Goal: Obtain resource: Download file/media

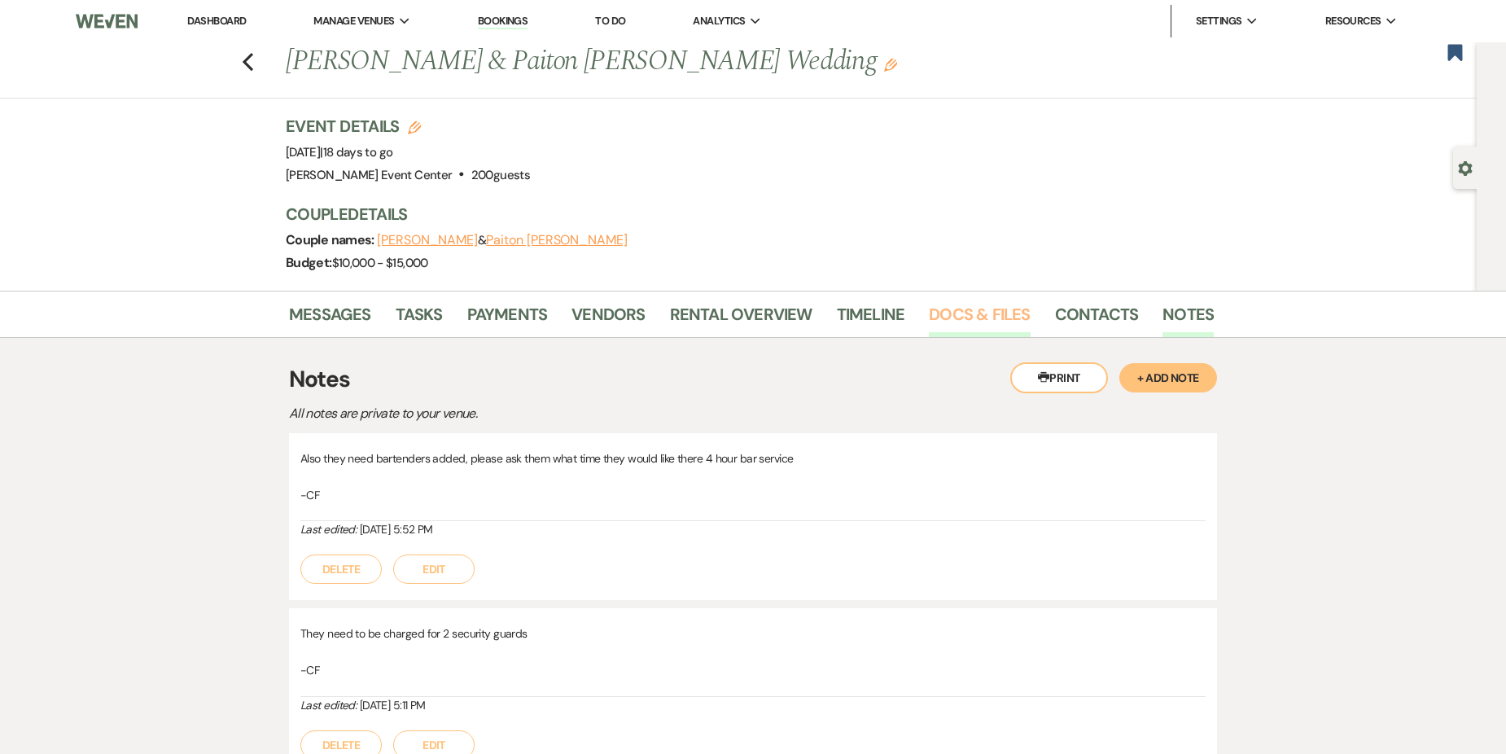
click at [968, 310] on link "Docs & Files" at bounding box center [979, 319] width 101 height 36
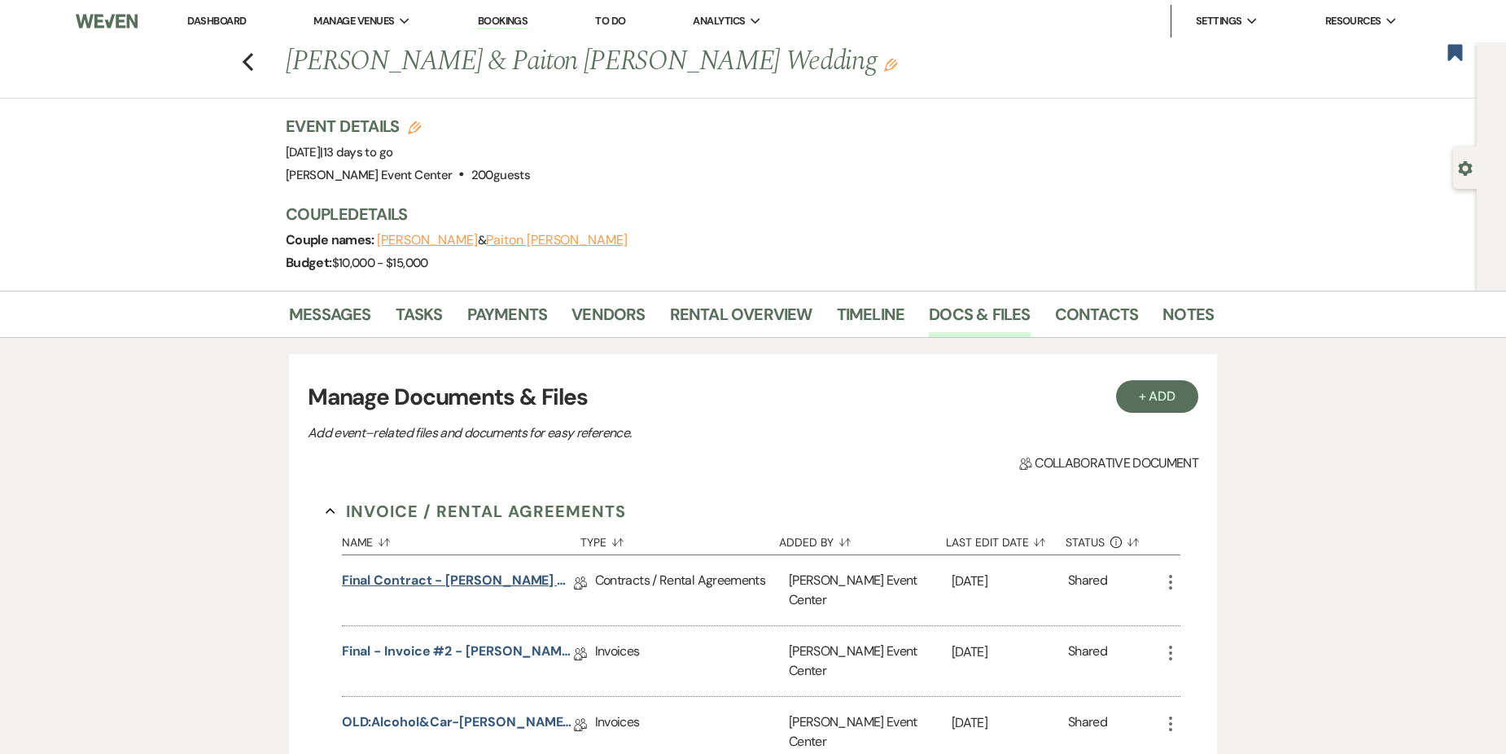
click at [505, 586] on link "Final Contract - [PERSON_NAME] & Paiton [PERSON_NAME] Wedding - Platinum - [DAT…" at bounding box center [458, 583] width 232 height 25
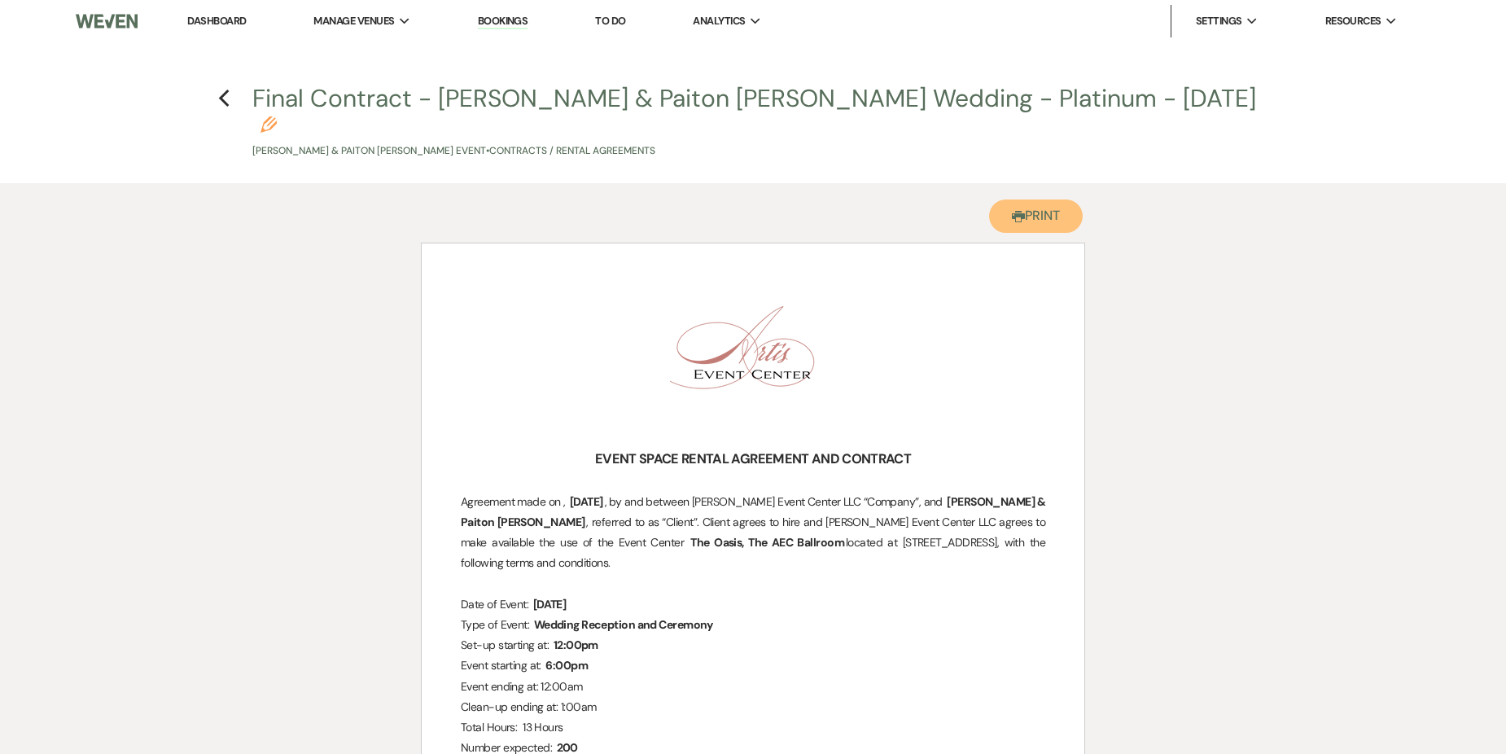
click at [1036, 201] on button "Printer Print" at bounding box center [1036, 215] width 94 height 33
click at [227, 97] on icon "Previous" at bounding box center [224, 99] width 12 height 20
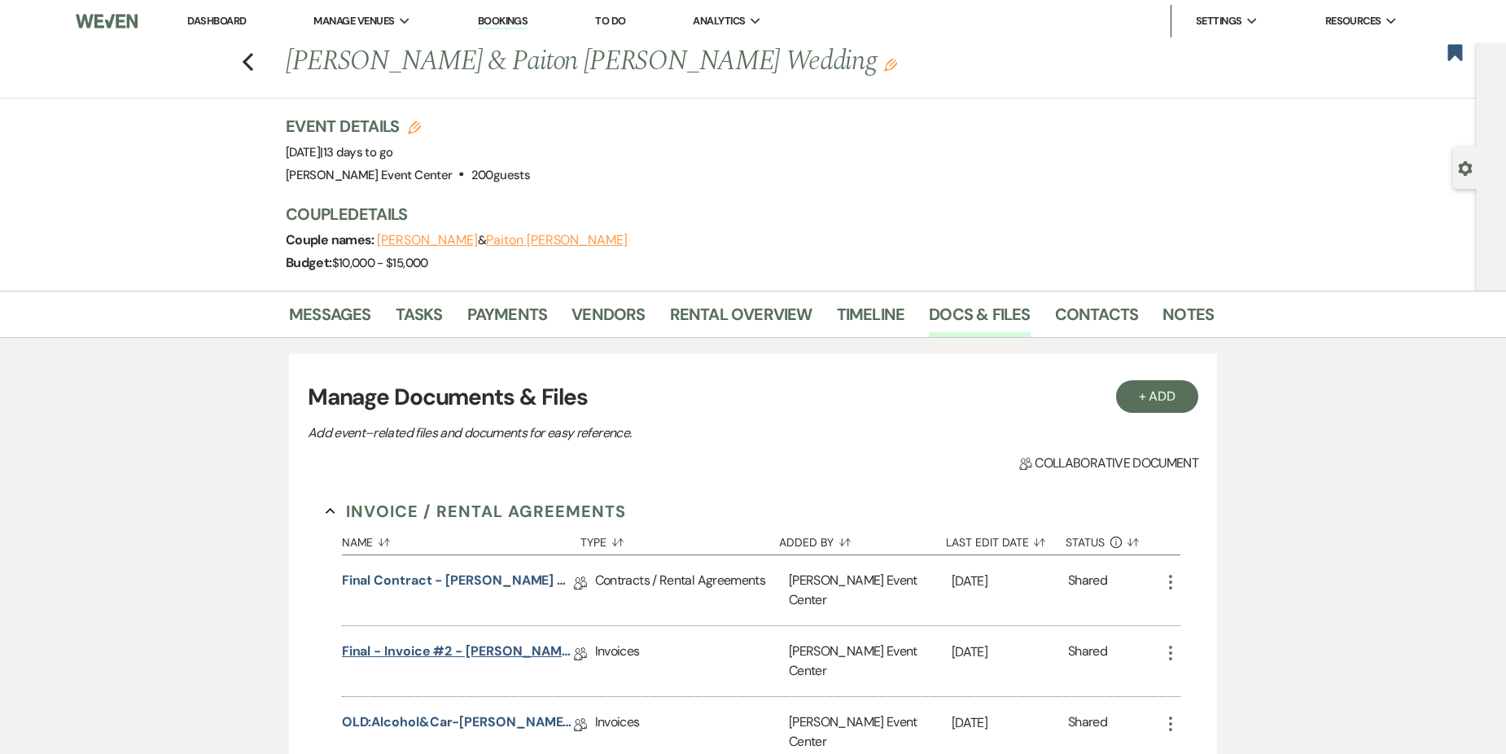
click at [492, 641] on link "Final - Invoice #2 - [PERSON_NAME] Wedding - Platinum Package - [DATE]" at bounding box center [458, 653] width 232 height 25
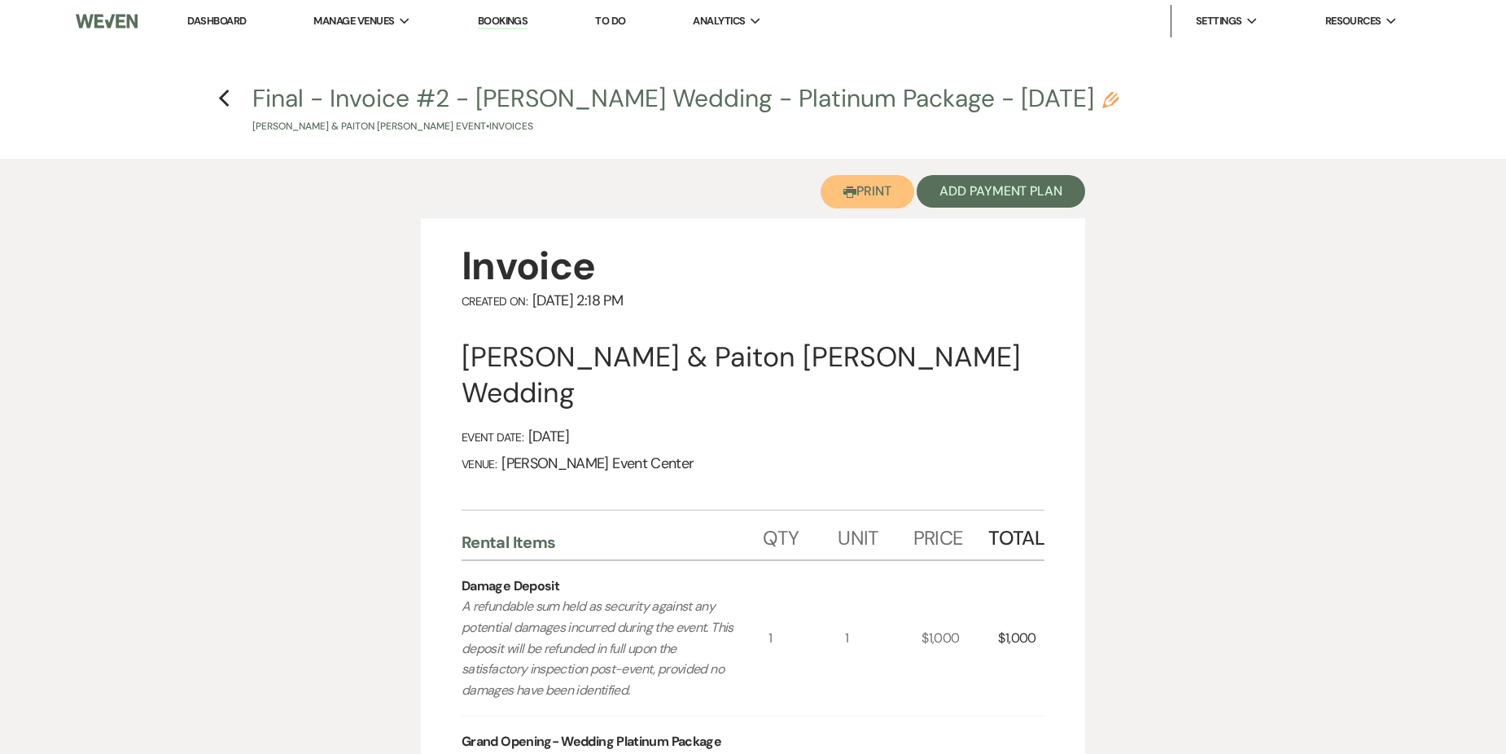
click at [876, 190] on button "Printer Print" at bounding box center [867, 191] width 94 height 33
click at [225, 98] on icon "Previous" at bounding box center [224, 99] width 12 height 20
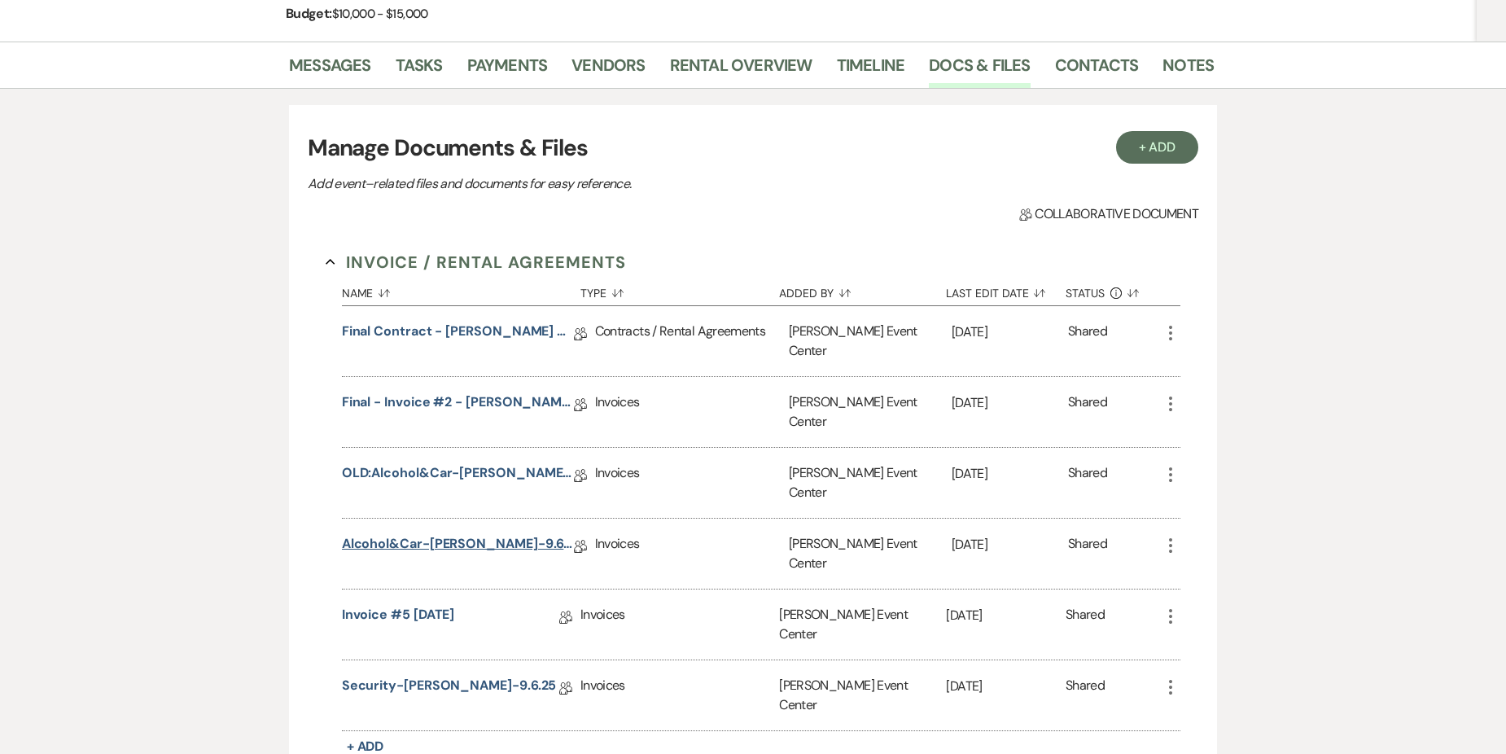
scroll to position [326, 0]
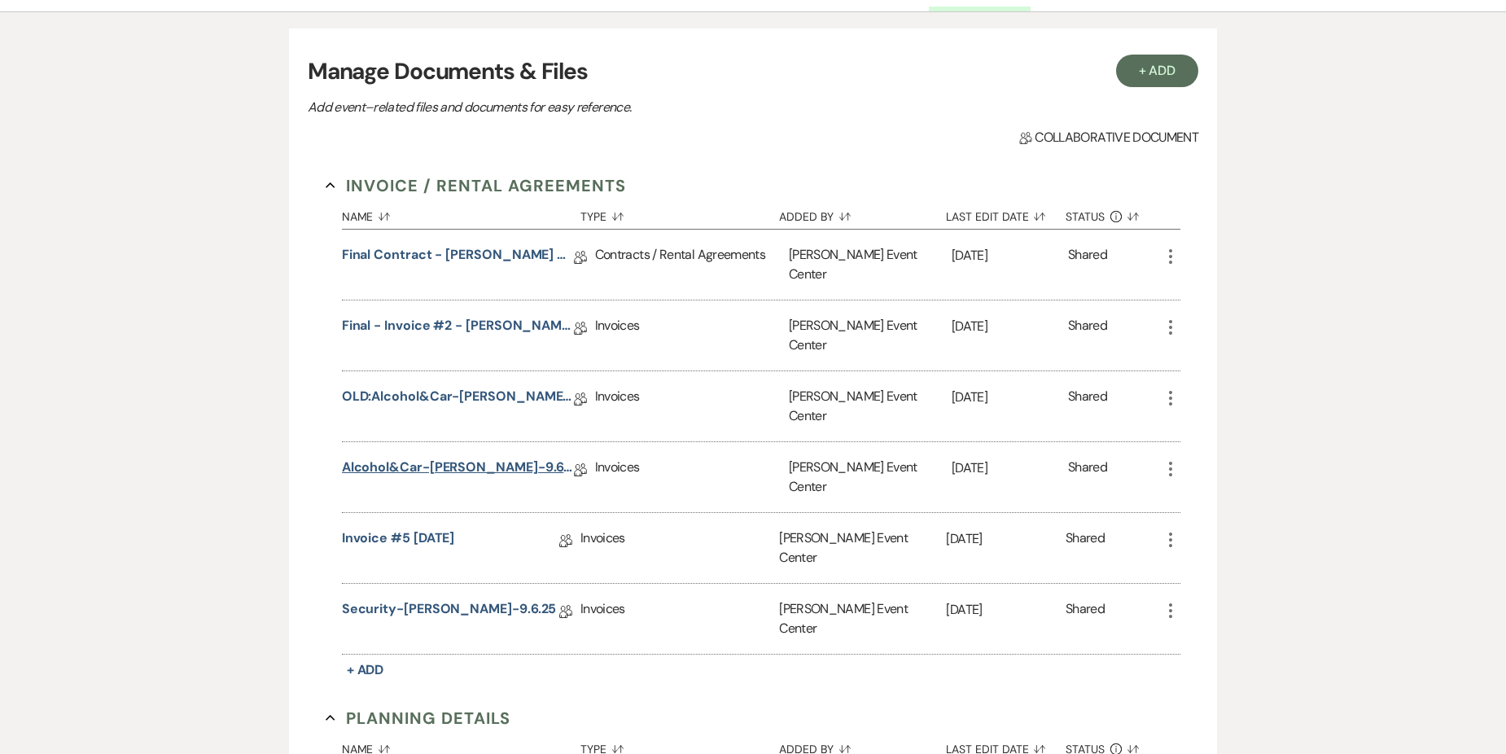
click at [437, 457] on link "Alcohol&Car-[PERSON_NAME]-9.6.25" at bounding box center [458, 469] width 232 height 25
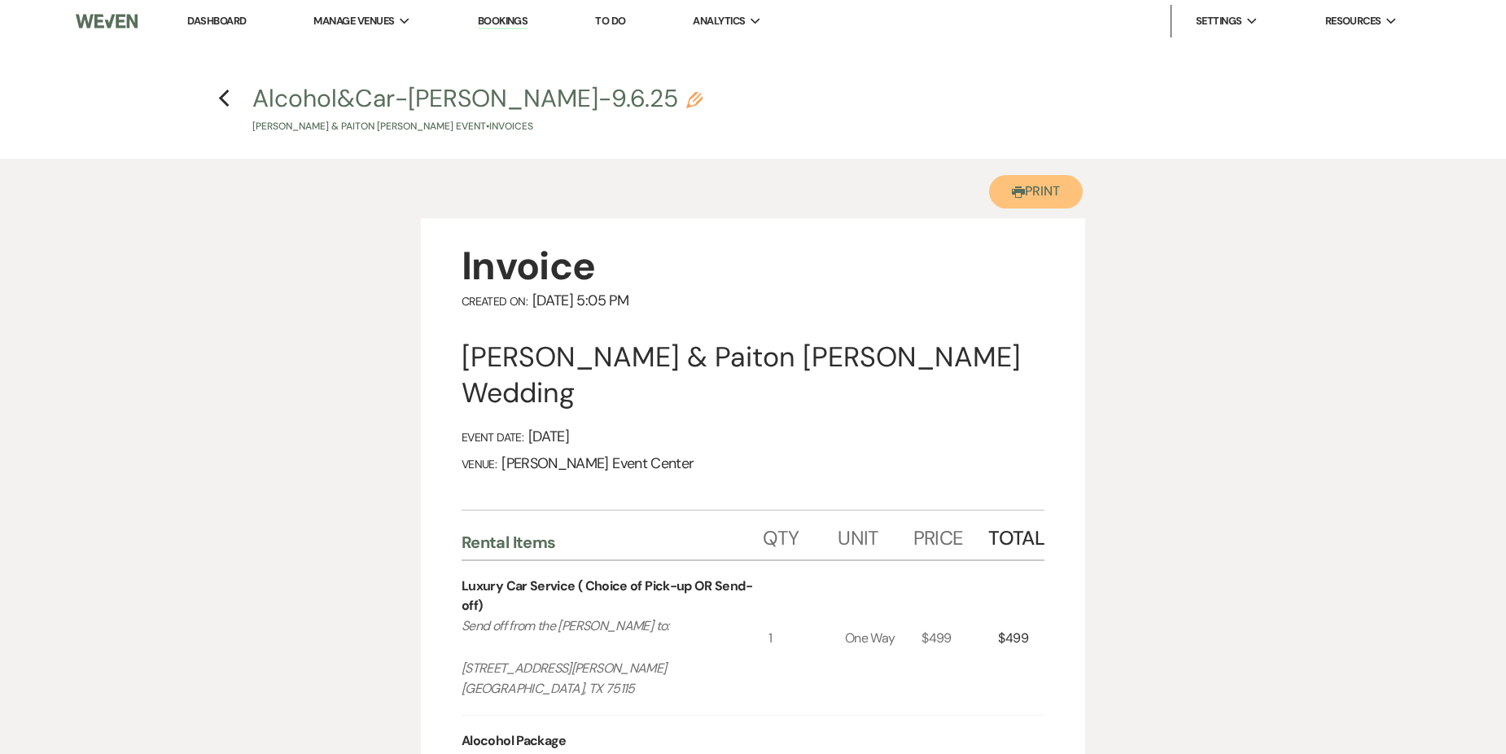
click at [1026, 183] on button "Printer Print" at bounding box center [1036, 191] width 94 height 33
click at [221, 98] on use "button" at bounding box center [223, 99] width 11 height 18
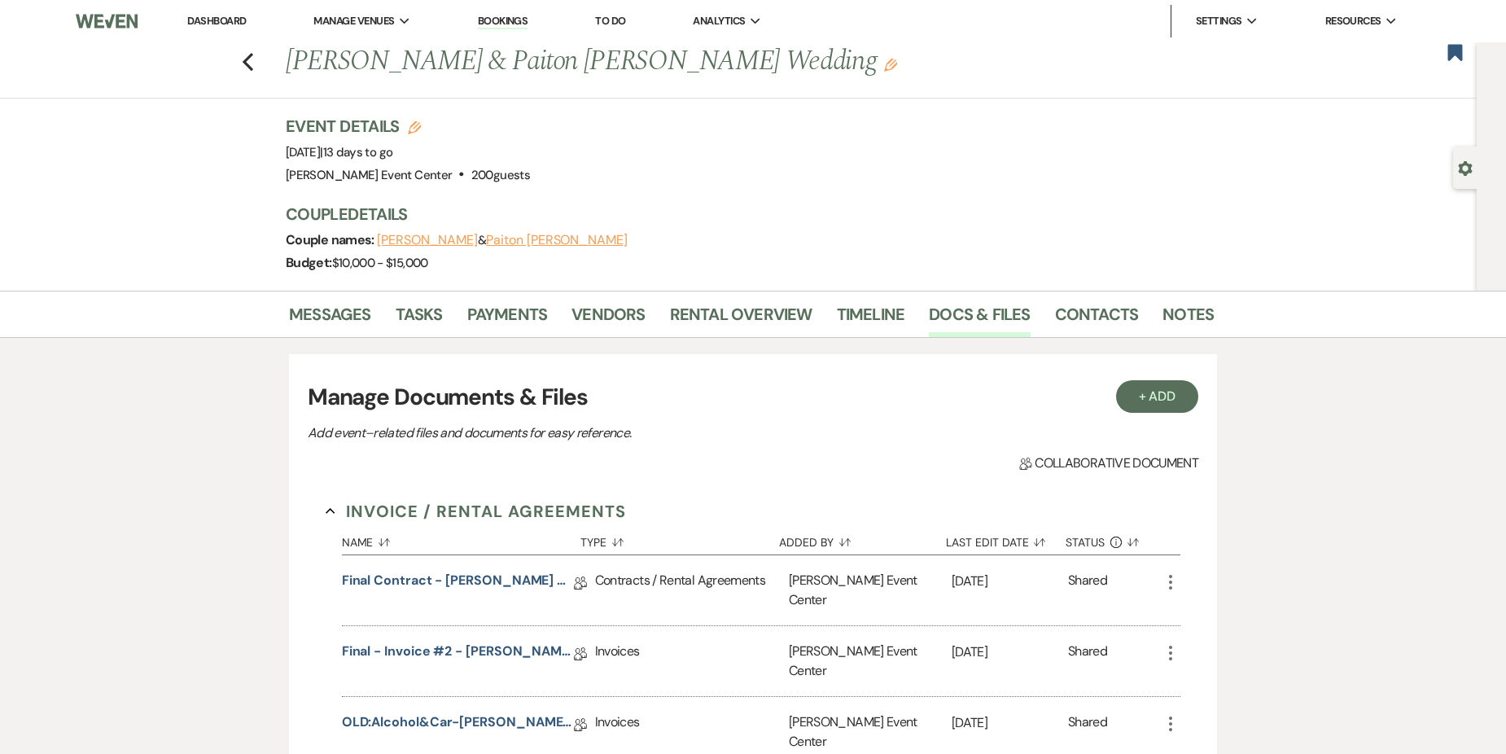
scroll to position [326, 0]
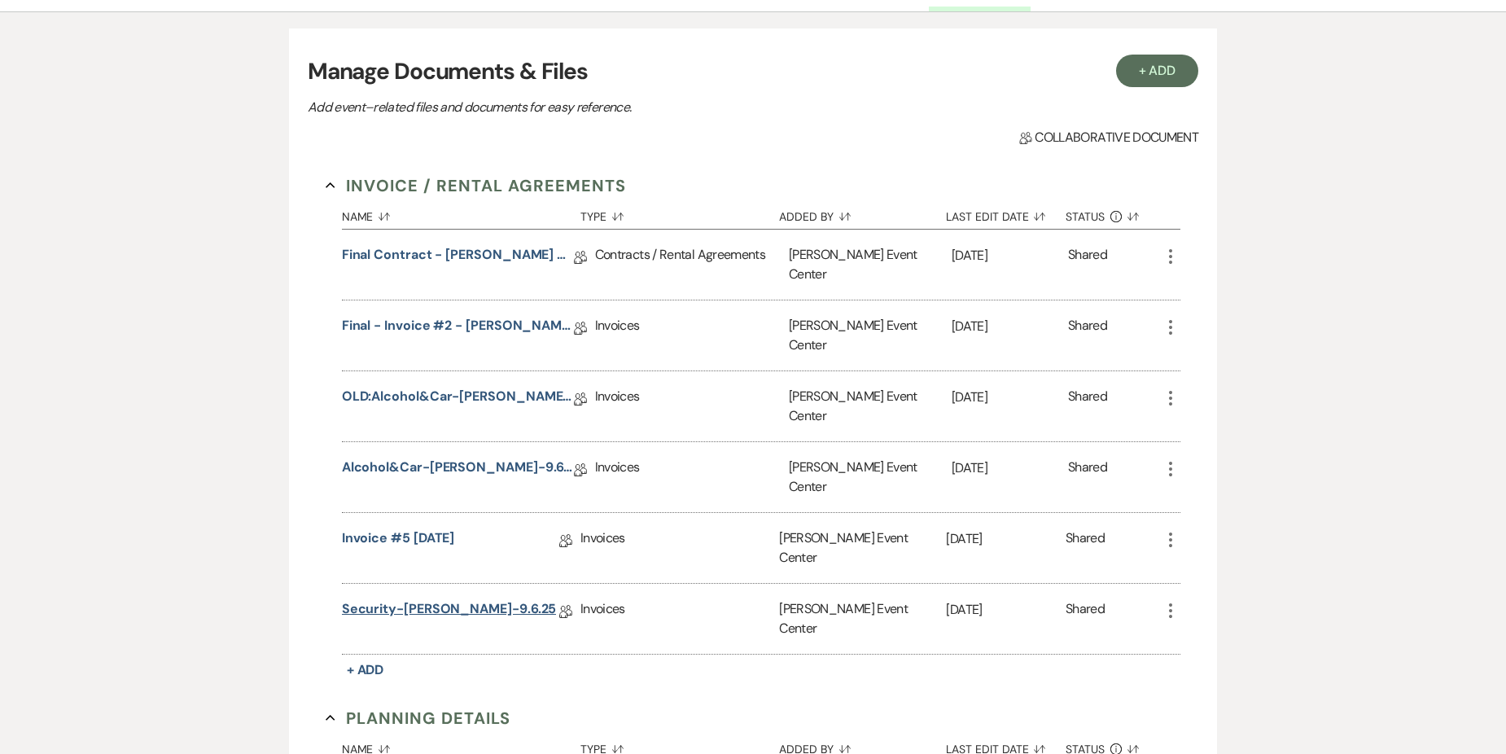
click at [455, 599] on link "Security-[PERSON_NAME]-9.6.25" at bounding box center [449, 611] width 215 height 25
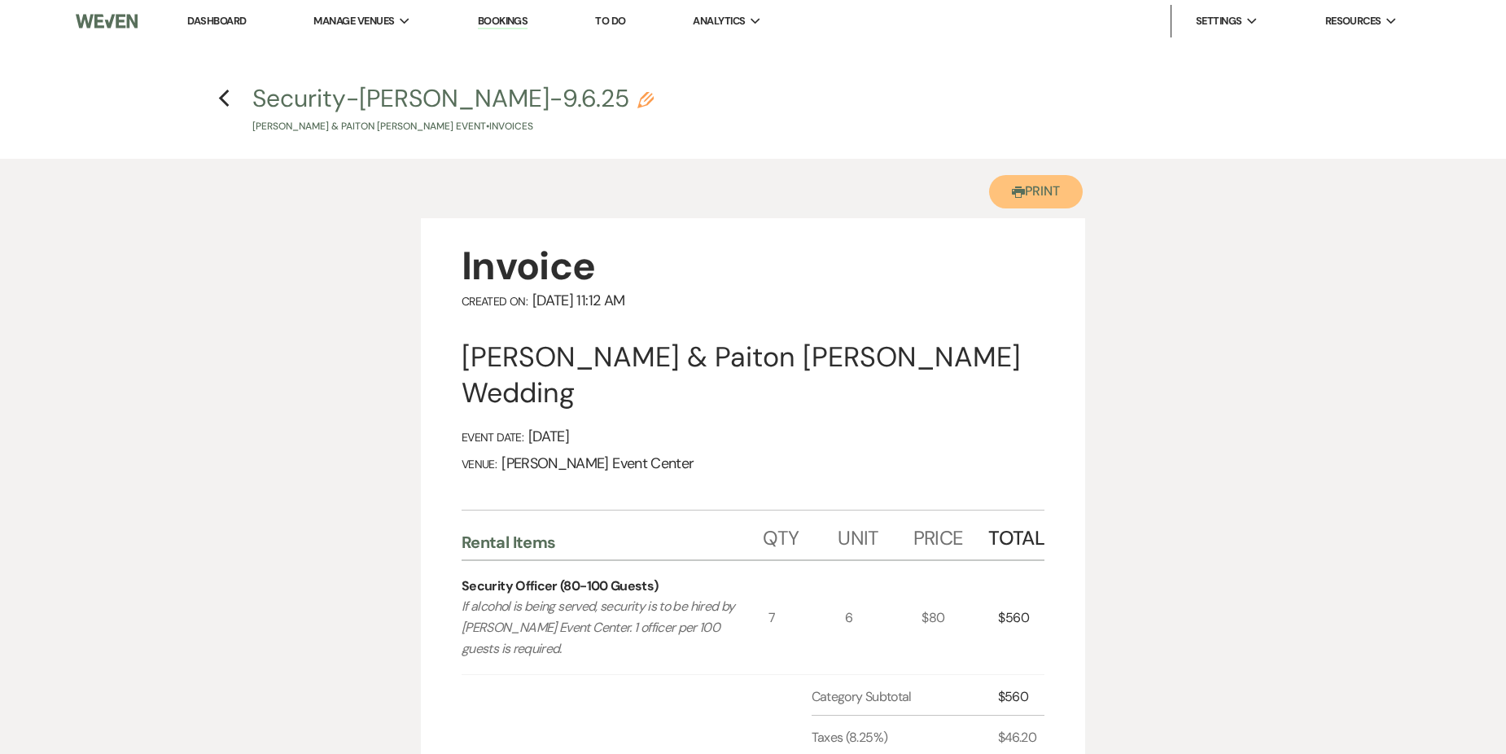
click at [1018, 197] on icon "Printer" at bounding box center [1018, 192] width 13 height 13
click at [223, 95] on use "button" at bounding box center [223, 99] width 11 height 18
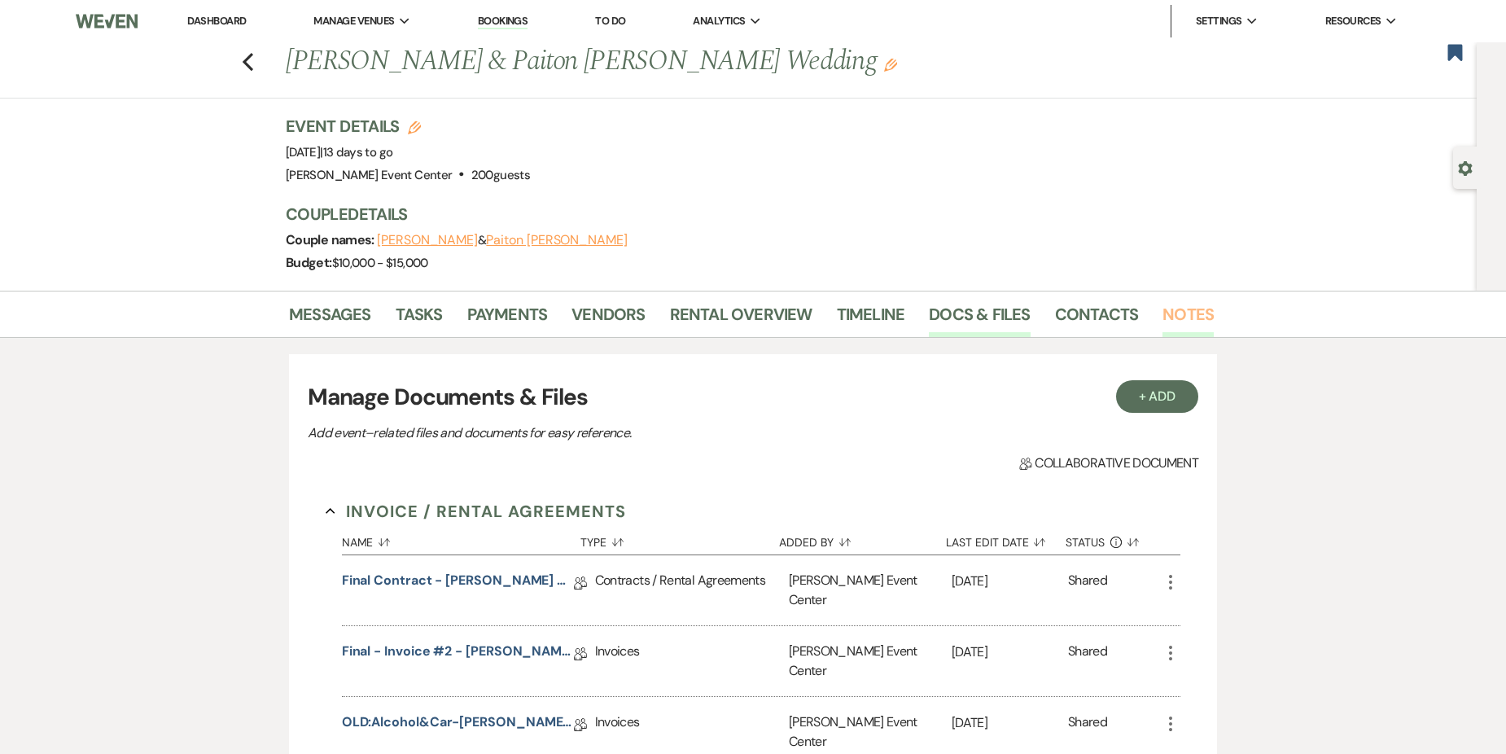
click at [1176, 316] on link "Notes" at bounding box center [1187, 319] width 51 height 36
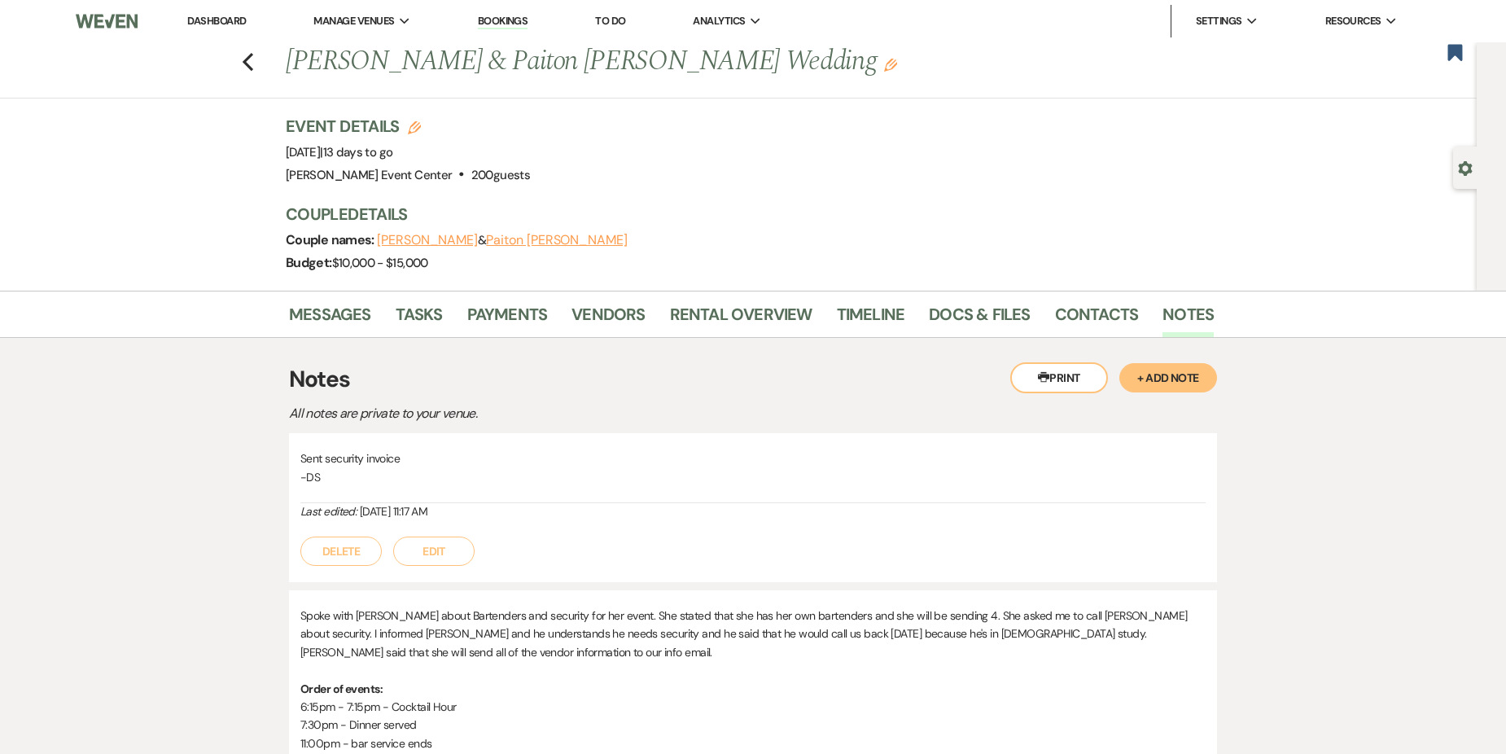
click at [1063, 370] on button "Printer Print" at bounding box center [1059, 377] width 98 height 31
